Goal: Find specific page/section

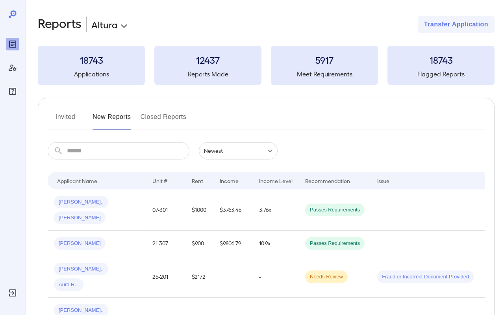
click at [57, 121] on button "Invited" at bounding box center [65, 120] width 35 height 19
click at [63, 119] on button "Invited" at bounding box center [65, 120] width 35 height 19
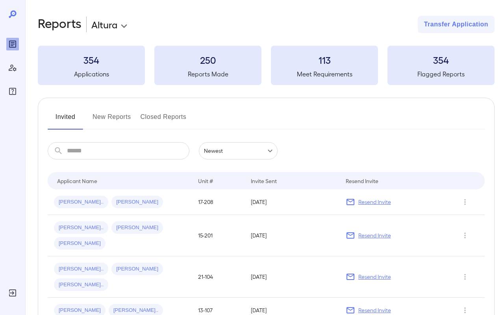
click at [89, 117] on div "Invited New Reports Closed Reports" at bounding box center [266, 120] width 437 height 19
click at [115, 119] on button "New Reports" at bounding box center [112, 120] width 39 height 19
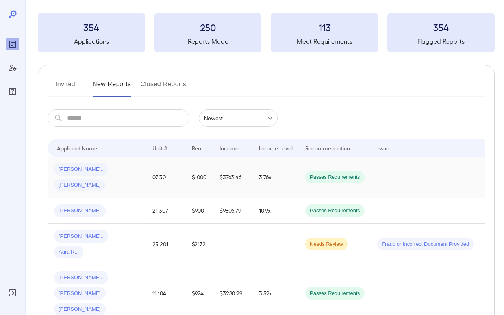
scroll to position [35, 0]
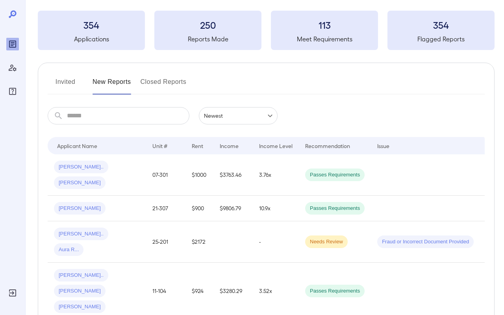
click at [73, 86] on button "Invited" at bounding box center [65, 85] width 35 height 19
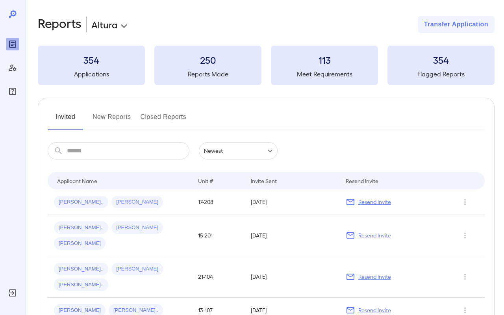
click at [113, 116] on button "New Reports" at bounding box center [112, 120] width 39 height 19
